Goal: Information Seeking & Learning: Check status

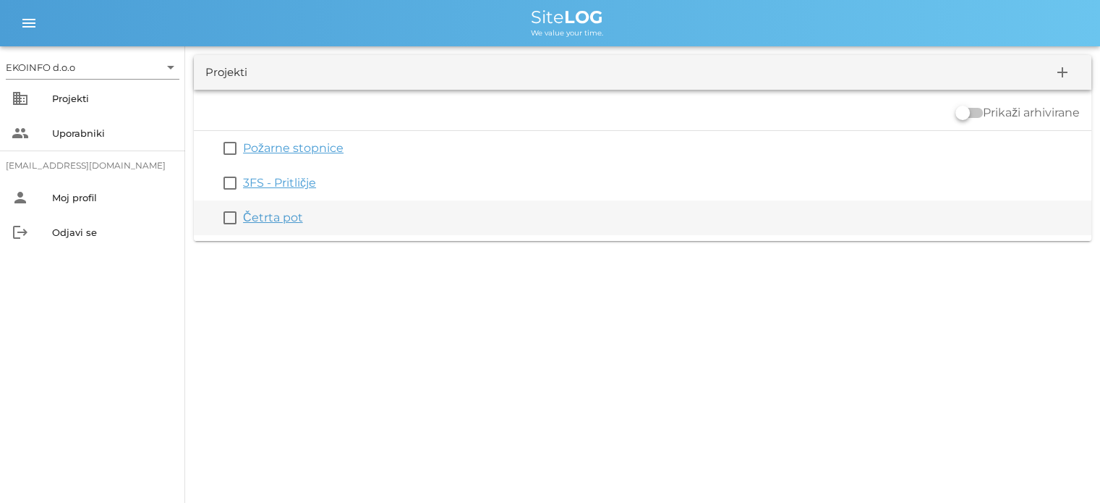
click at [281, 224] on link "Četrta pot" at bounding box center [273, 218] width 60 height 14
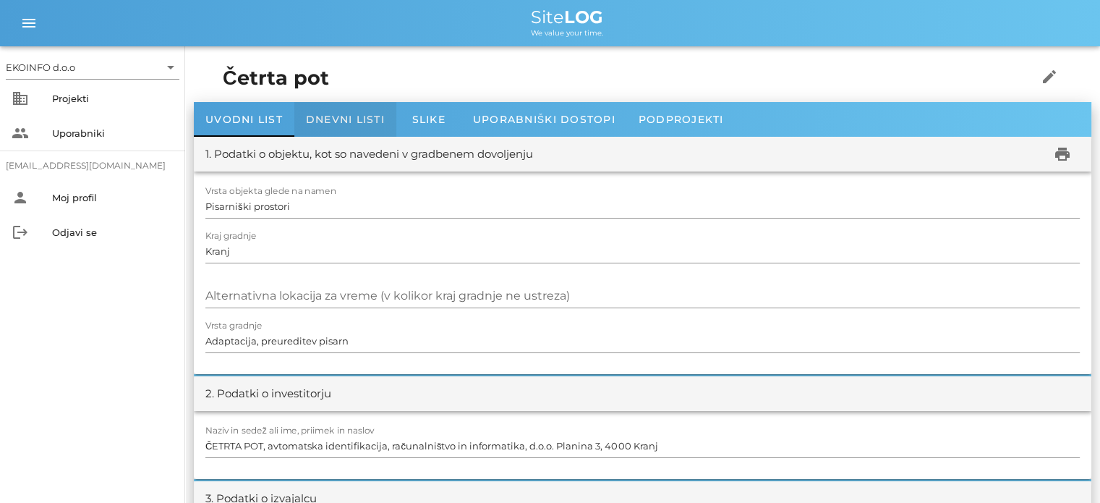
click at [328, 124] on span "Dnevni listi" at bounding box center [345, 119] width 79 height 13
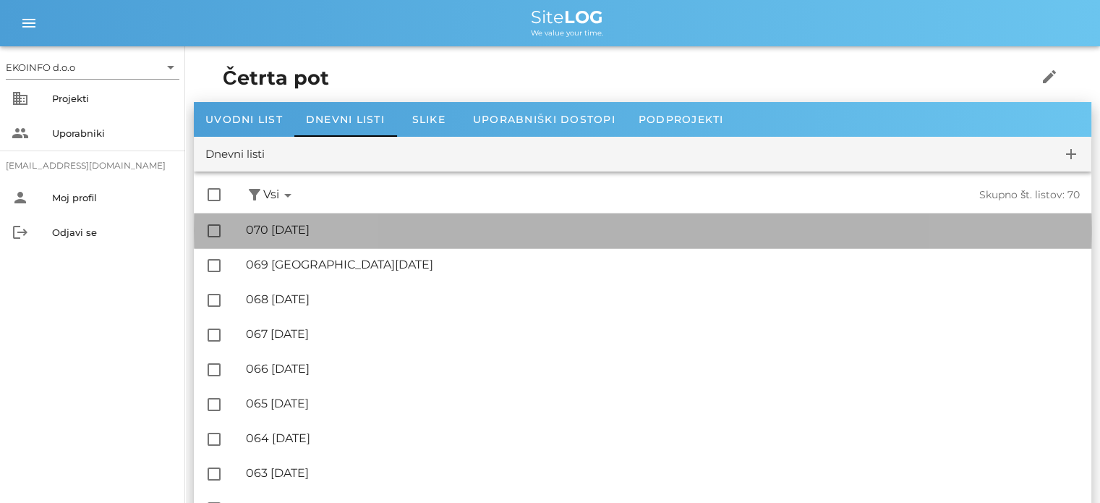
click at [320, 214] on div "🔏 070 [DATE] ✓ Podpisal: Nadzornik ✓ Podpisal: Sestavljalec ✓ Podpisal: Odgovor…" at bounding box center [663, 230] width 834 height 33
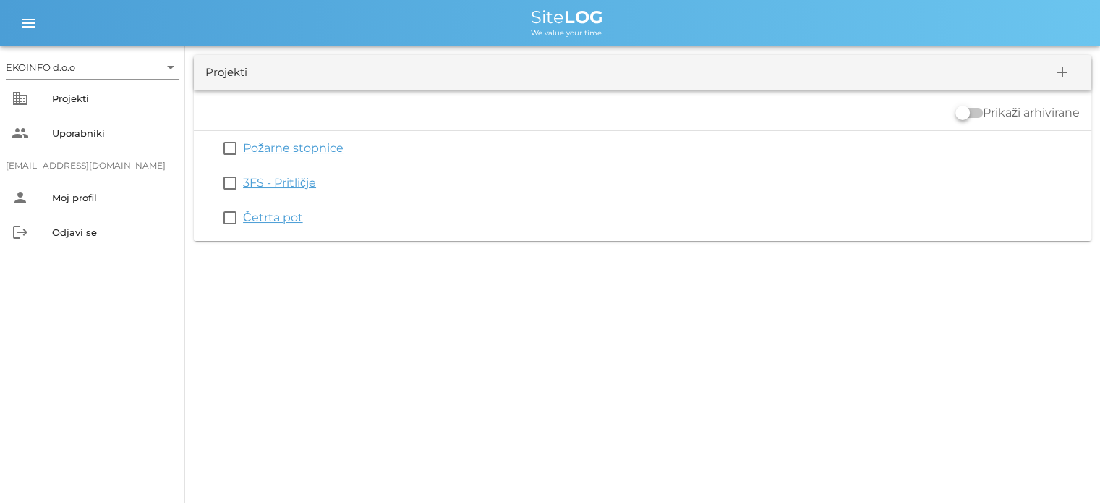
drag, startPoint x: 268, startPoint y: 184, endPoint x: 270, endPoint y: 210, distance: 25.4
click at [268, 184] on link "3FS - Pritličje" at bounding box center [279, 183] width 73 height 14
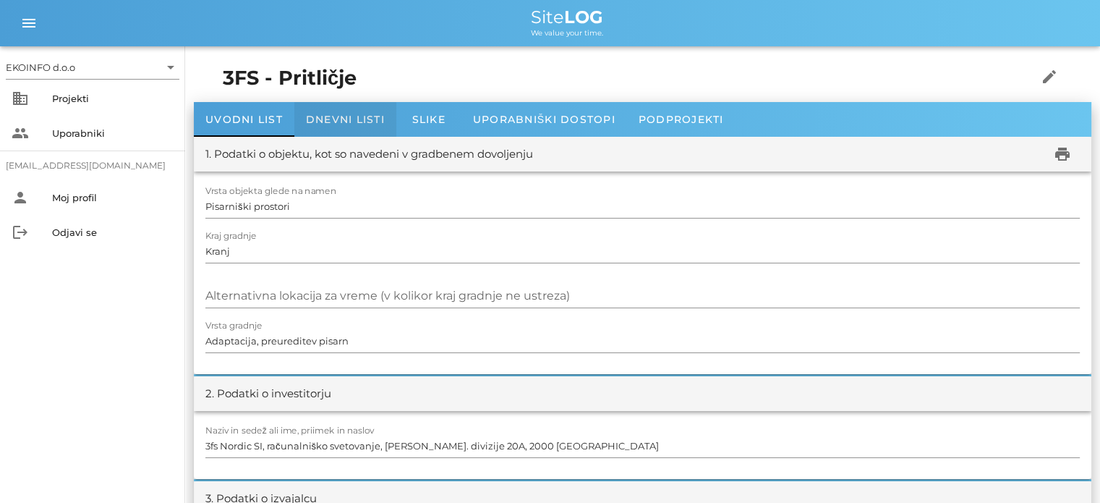
click at [333, 118] on span "Dnevni listi" at bounding box center [345, 119] width 79 height 13
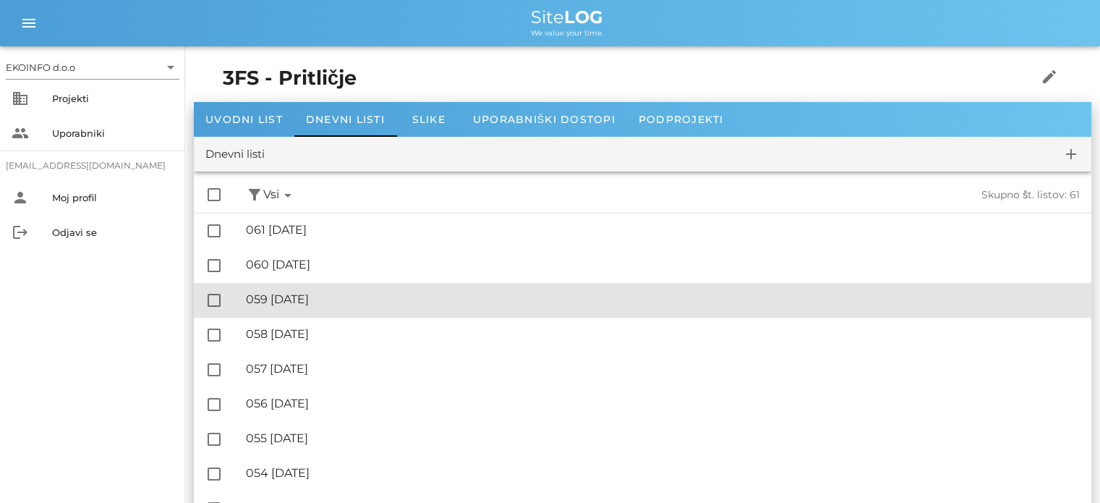
click at [332, 301] on div "🔏 059 [DATE]" at bounding box center [663, 299] width 834 height 14
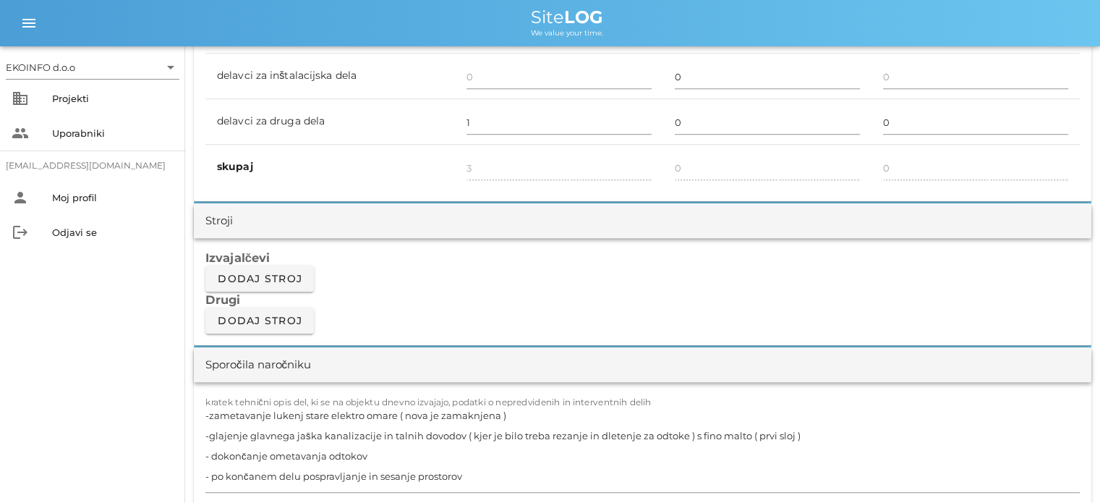
scroll to position [1157, 0]
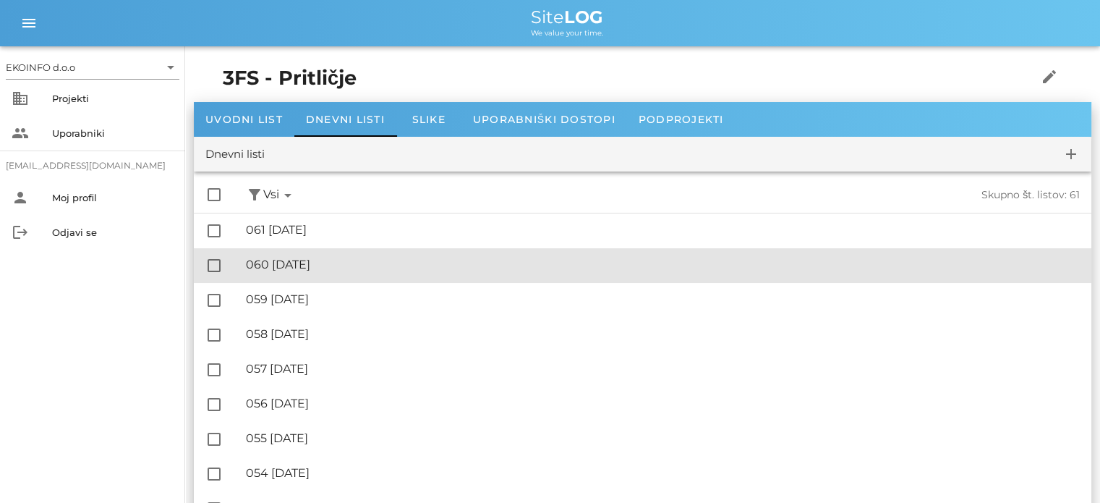
click at [347, 261] on div "🔏 060 [DATE]" at bounding box center [663, 265] width 834 height 14
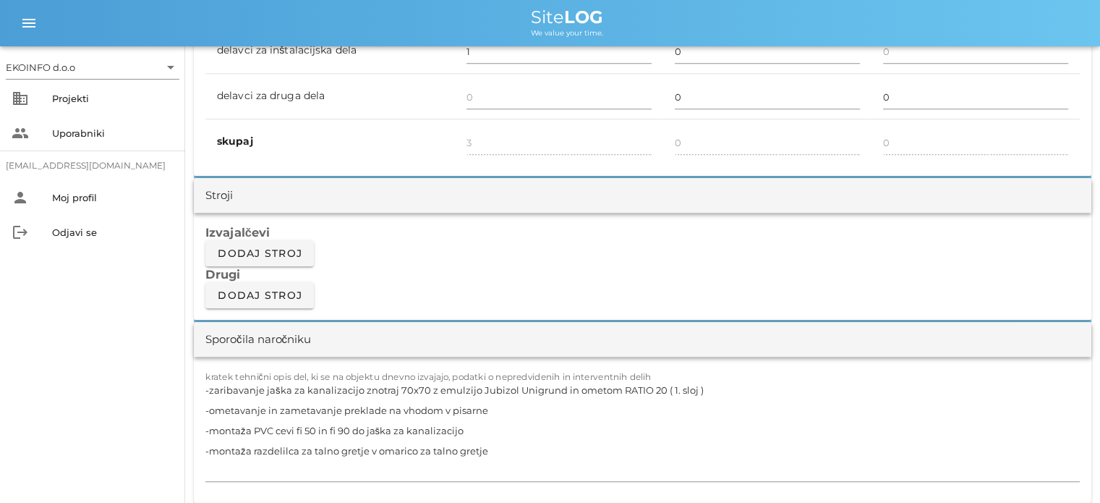
scroll to position [1302, 0]
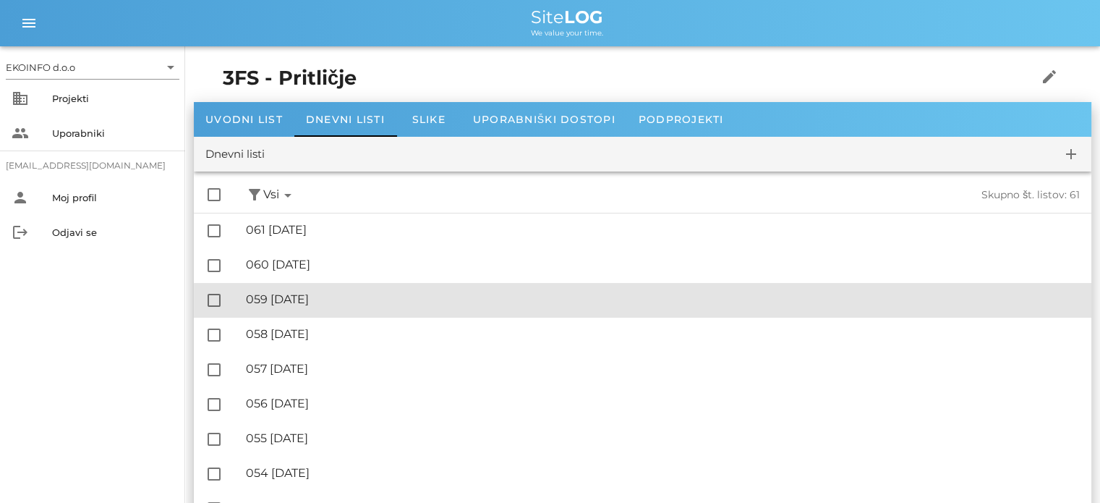
click at [328, 301] on div "🔏 059 [DATE]" at bounding box center [663, 299] width 834 height 14
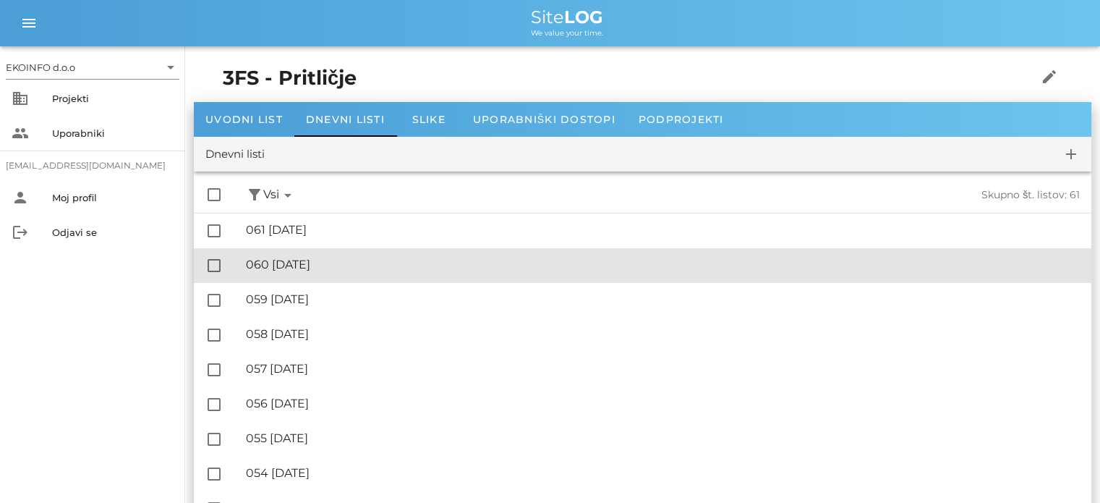
click at [333, 263] on div "🔏 060 [DATE]" at bounding box center [663, 265] width 834 height 14
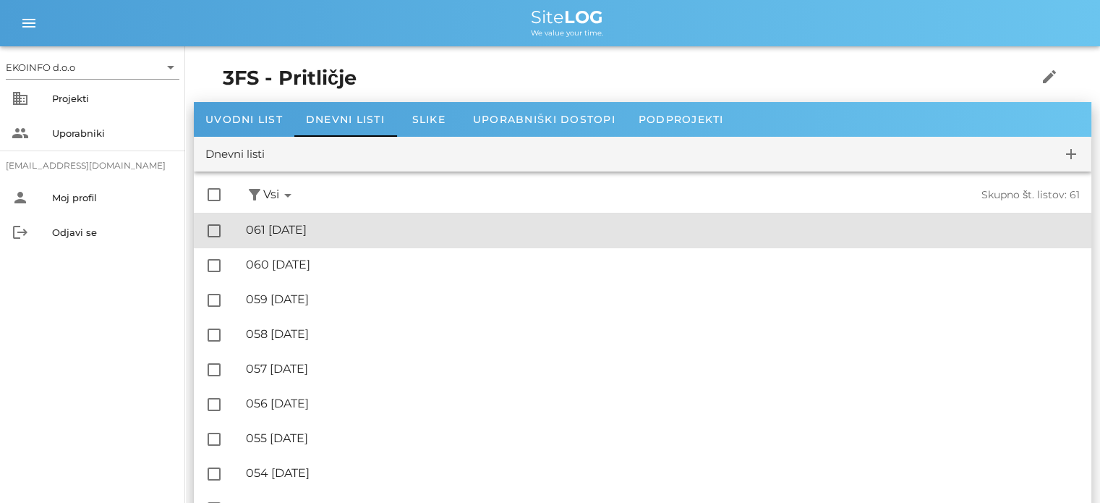
click at [339, 233] on div "🔏 061 [DATE]" at bounding box center [663, 230] width 834 height 14
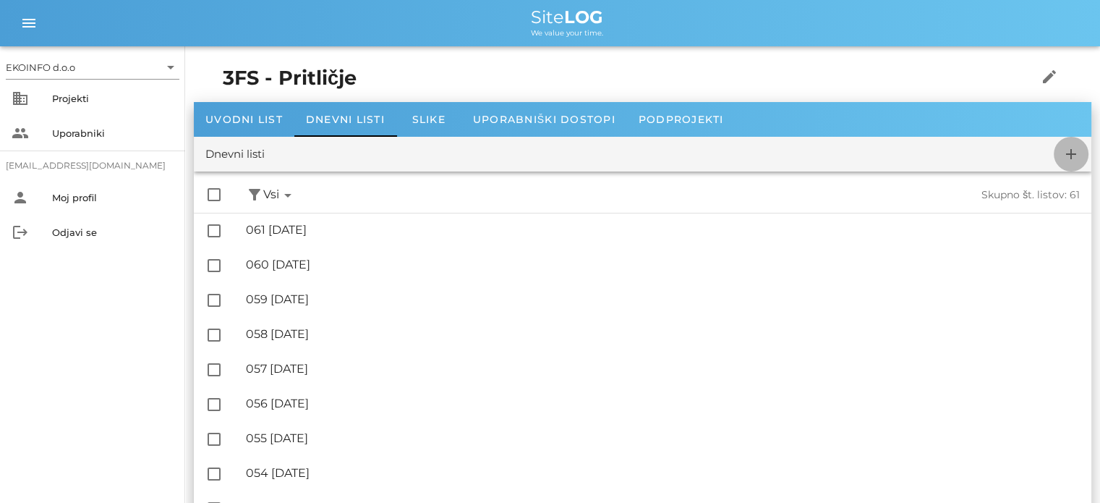
click at [1074, 151] on icon "add" at bounding box center [1071, 153] width 17 height 17
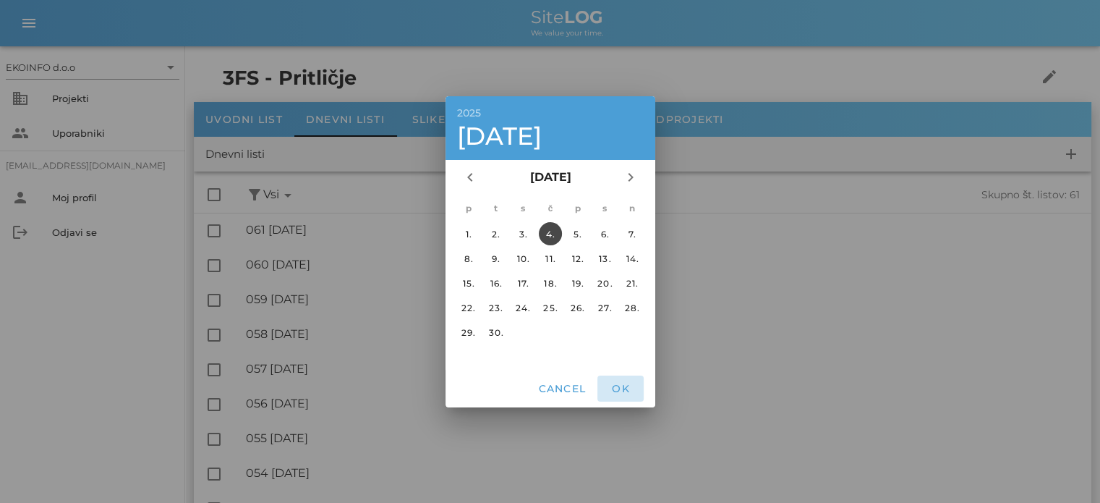
click at [619, 387] on span "OK" at bounding box center [620, 388] width 35 height 13
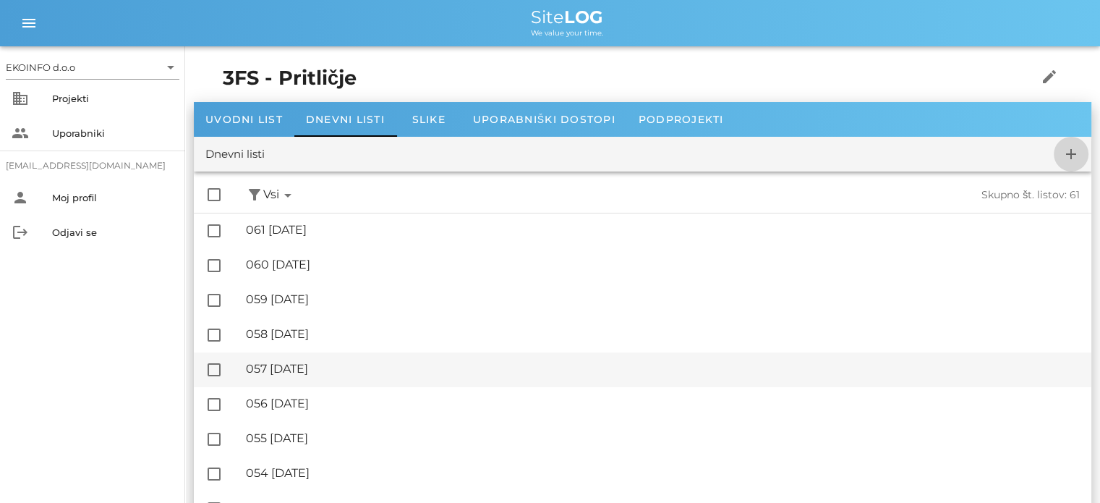
checkbox input "false"
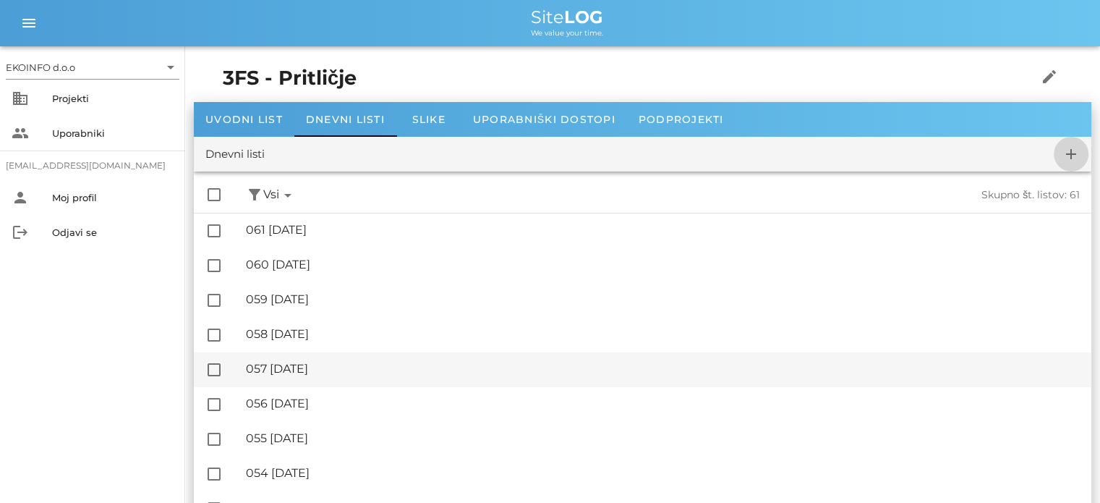
checkbox input "false"
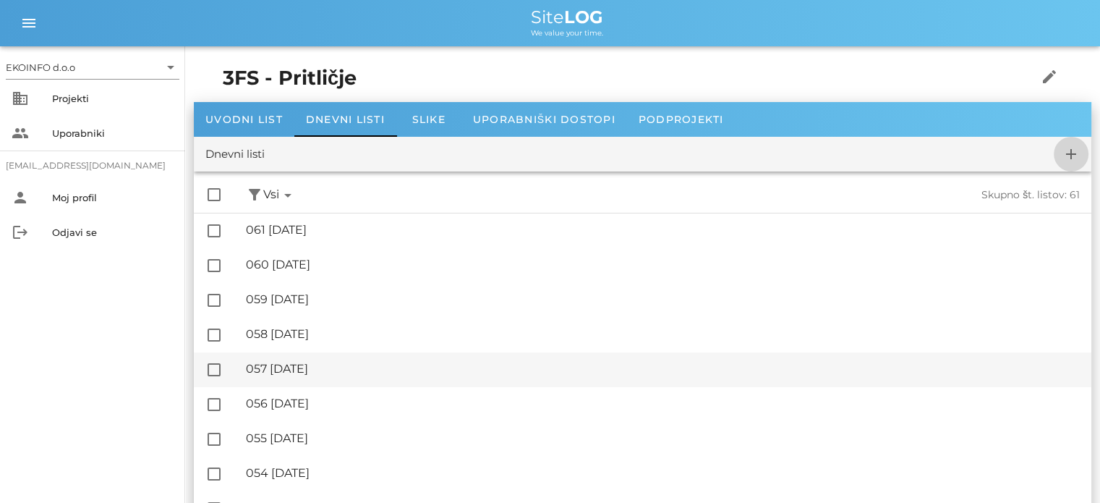
checkbox input "false"
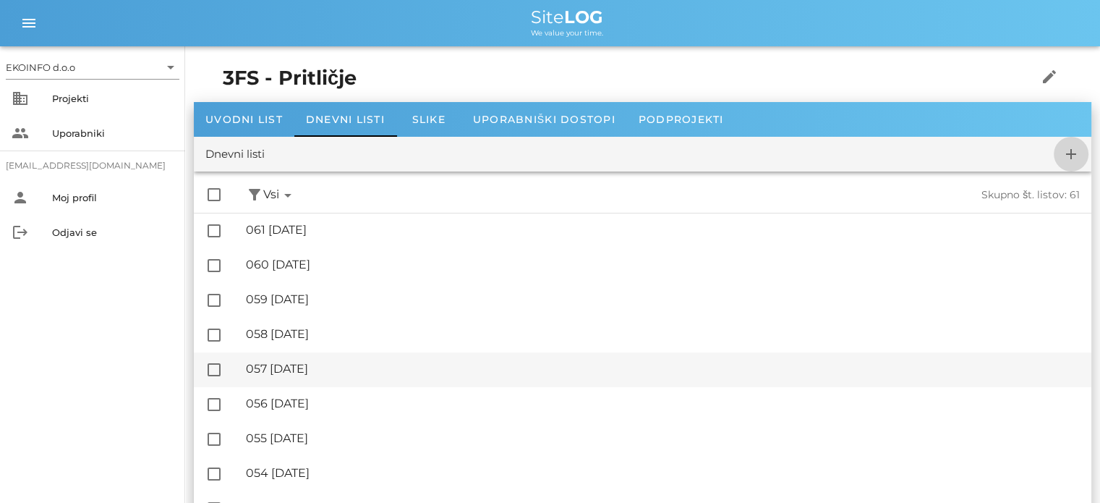
checkbox input "false"
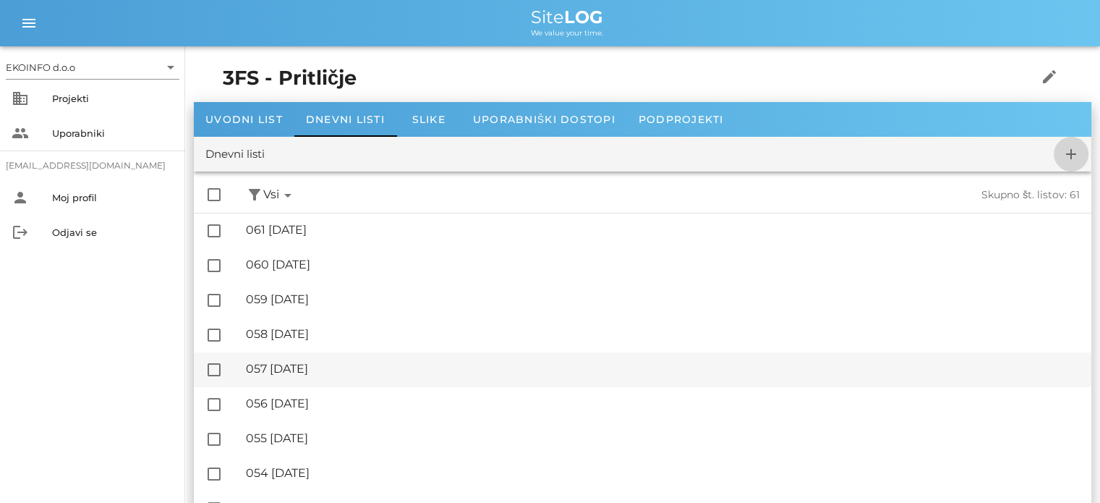
checkbox input "false"
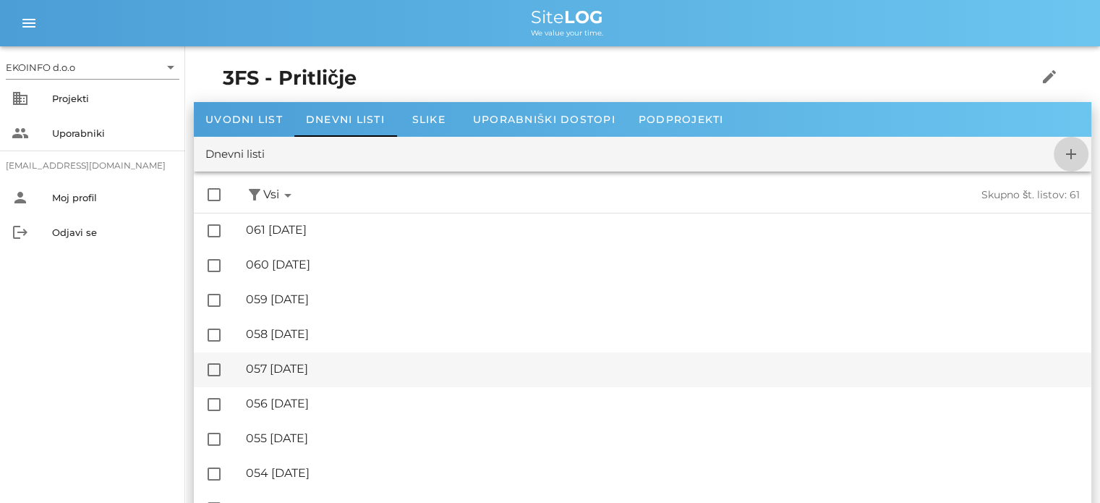
checkbox input "false"
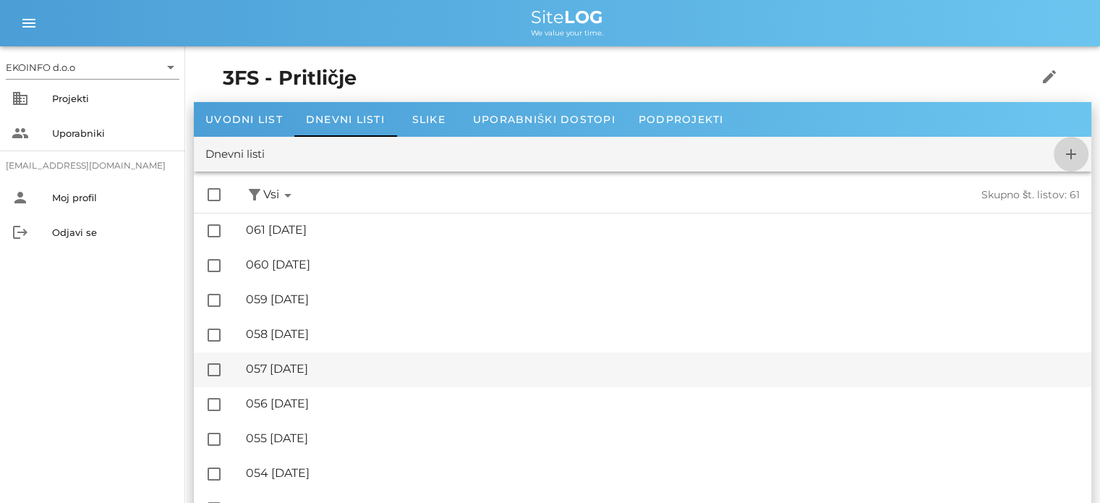
checkbox input "false"
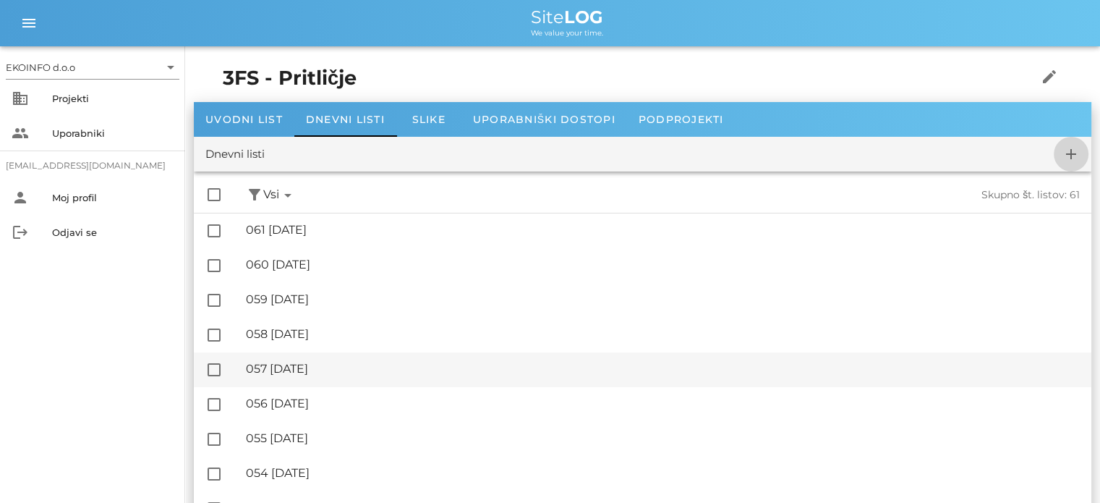
checkbox input "false"
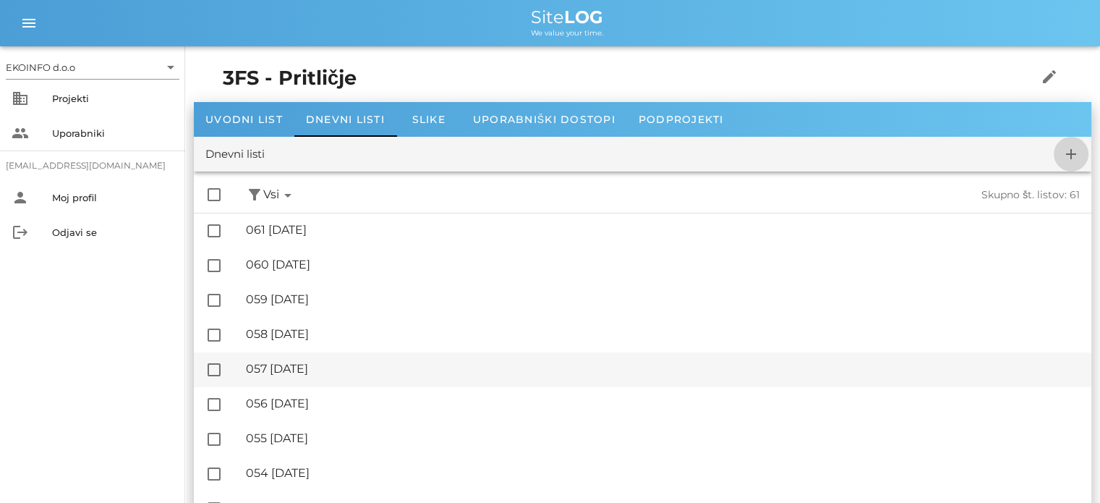
checkbox input "false"
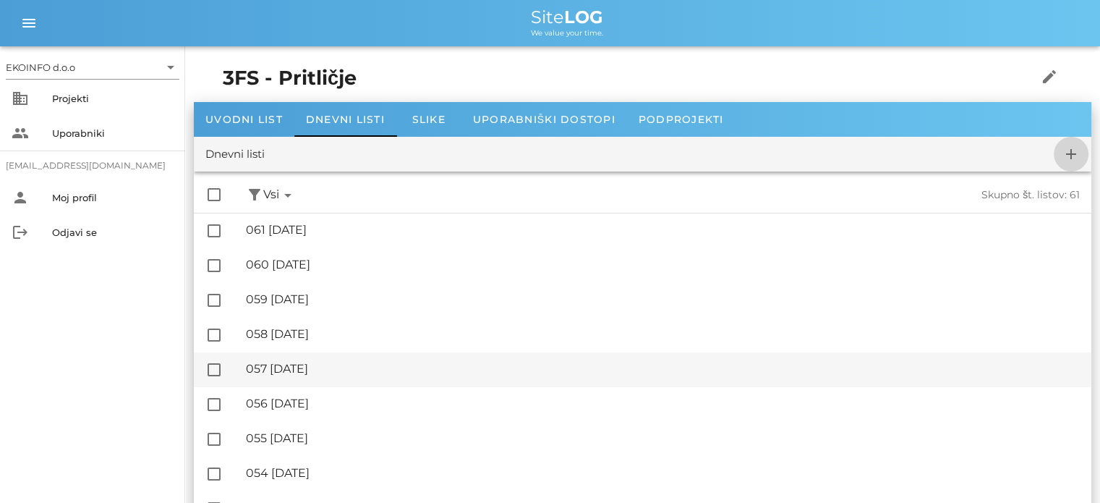
checkbox input "false"
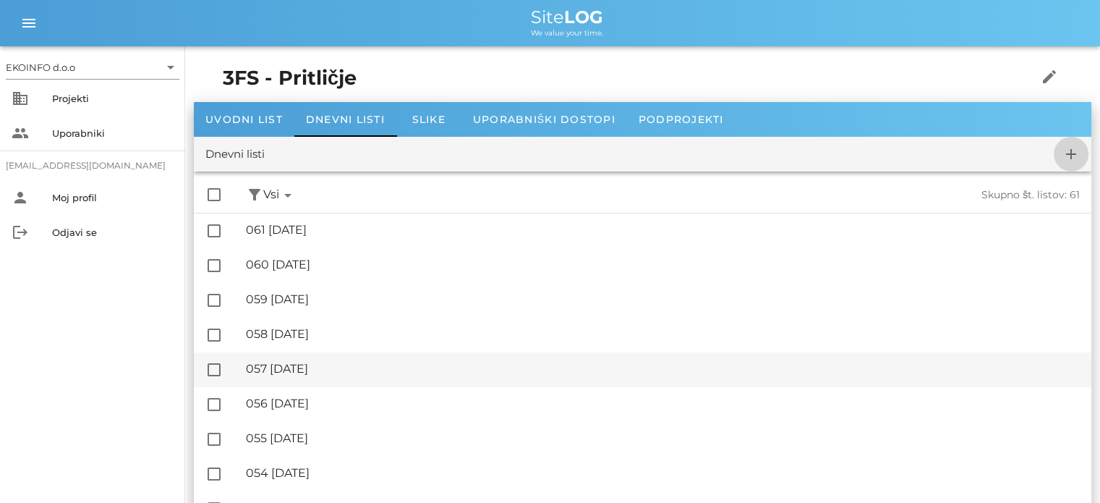
checkbox input "false"
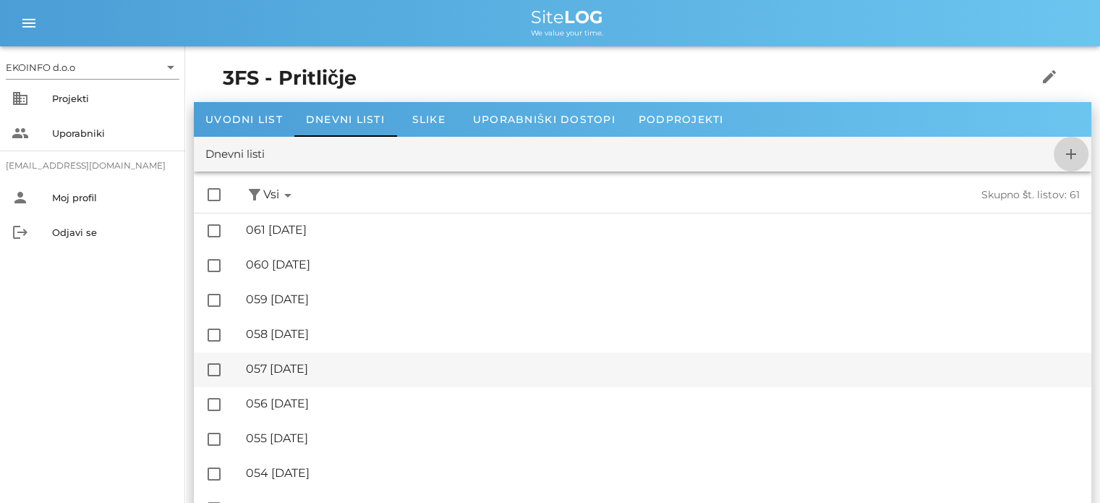
checkbox input "false"
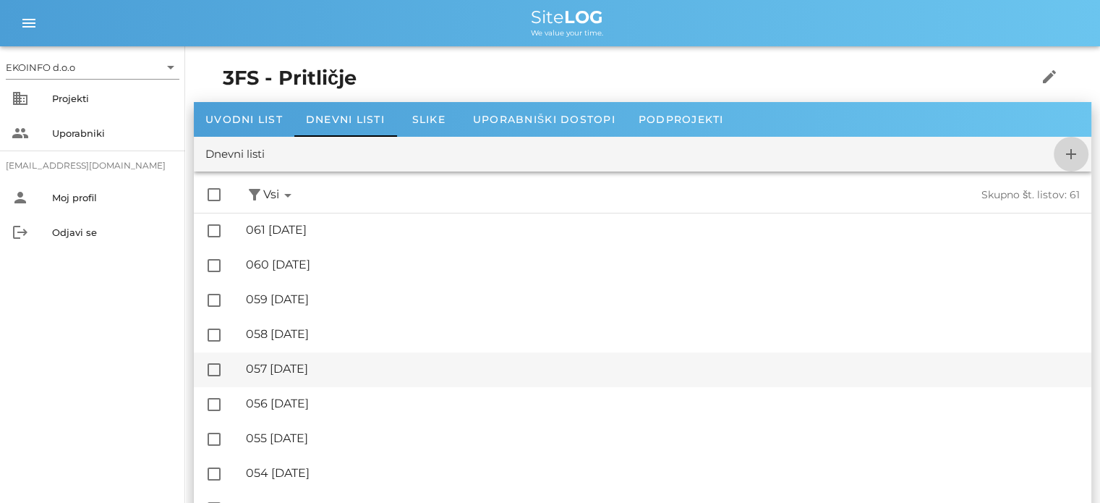
checkbox input "false"
